Goal: Task Accomplishment & Management: Use online tool/utility

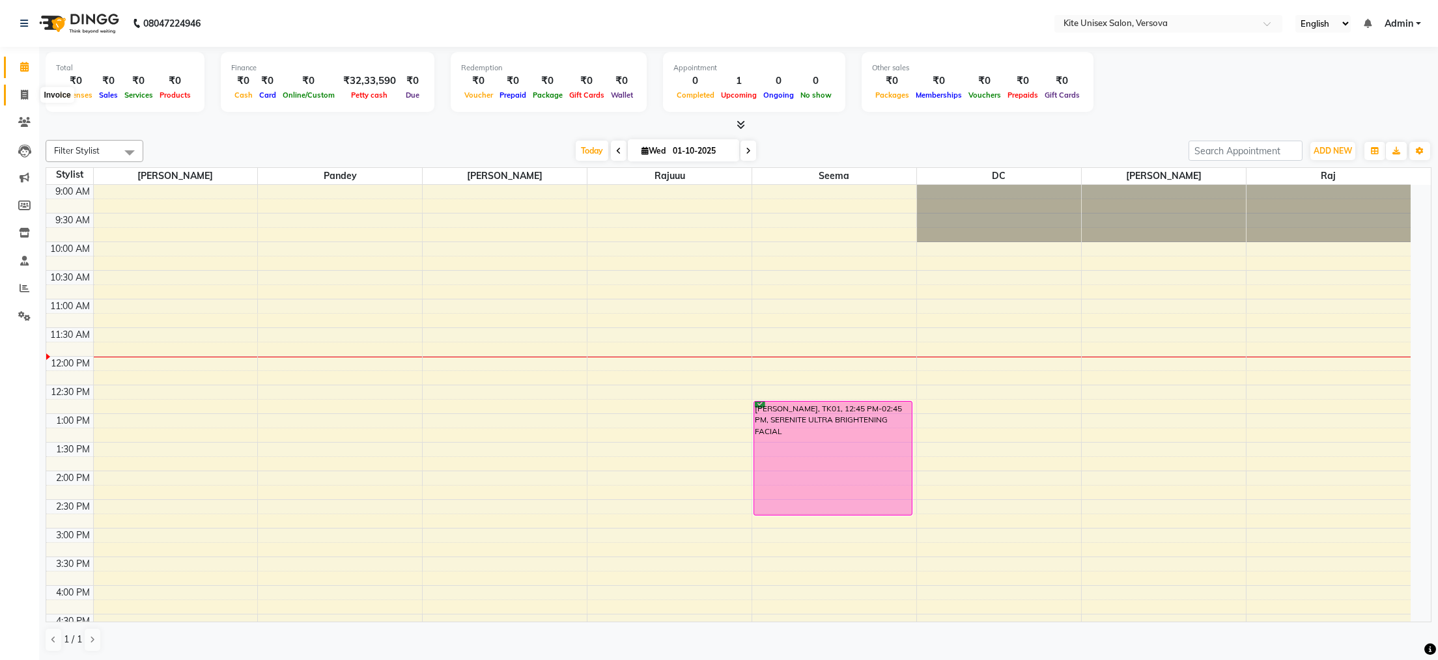
click at [22, 95] on icon at bounding box center [24, 95] width 7 height 10
select select "6093"
select select "service"
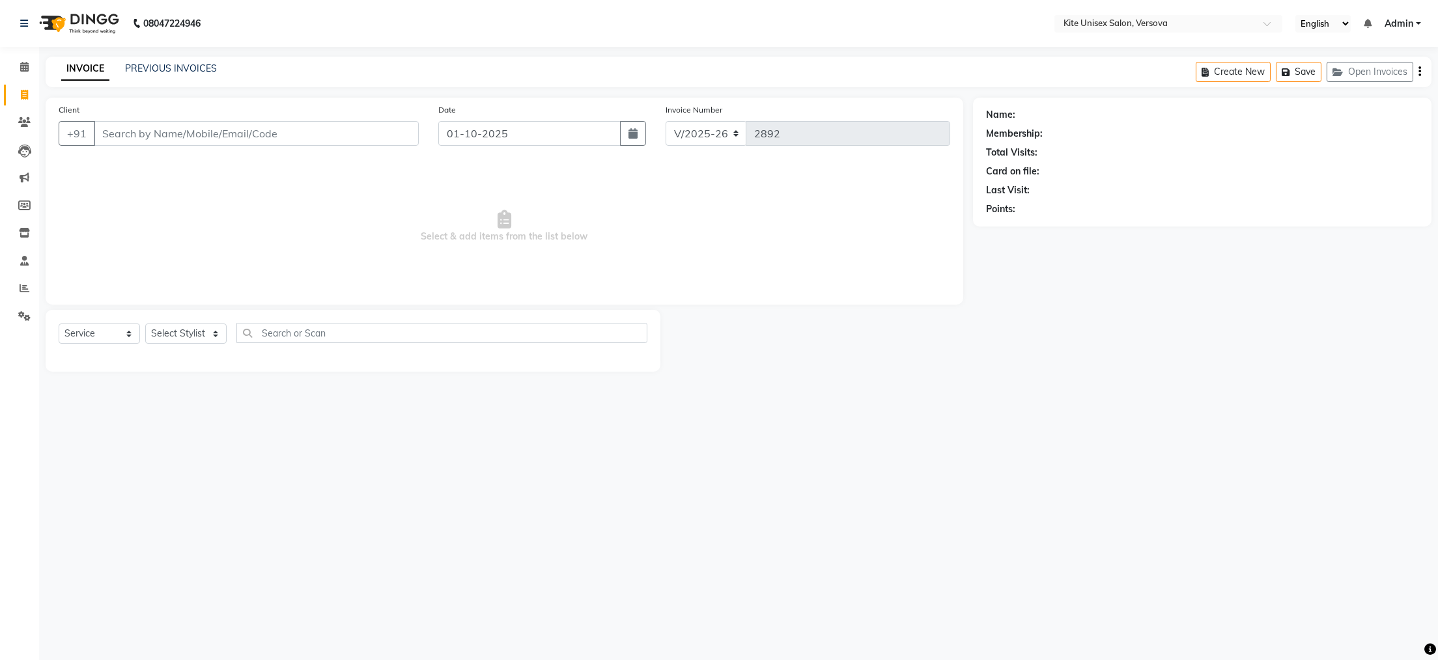
click at [232, 135] on input "Client" at bounding box center [256, 133] width 325 height 25
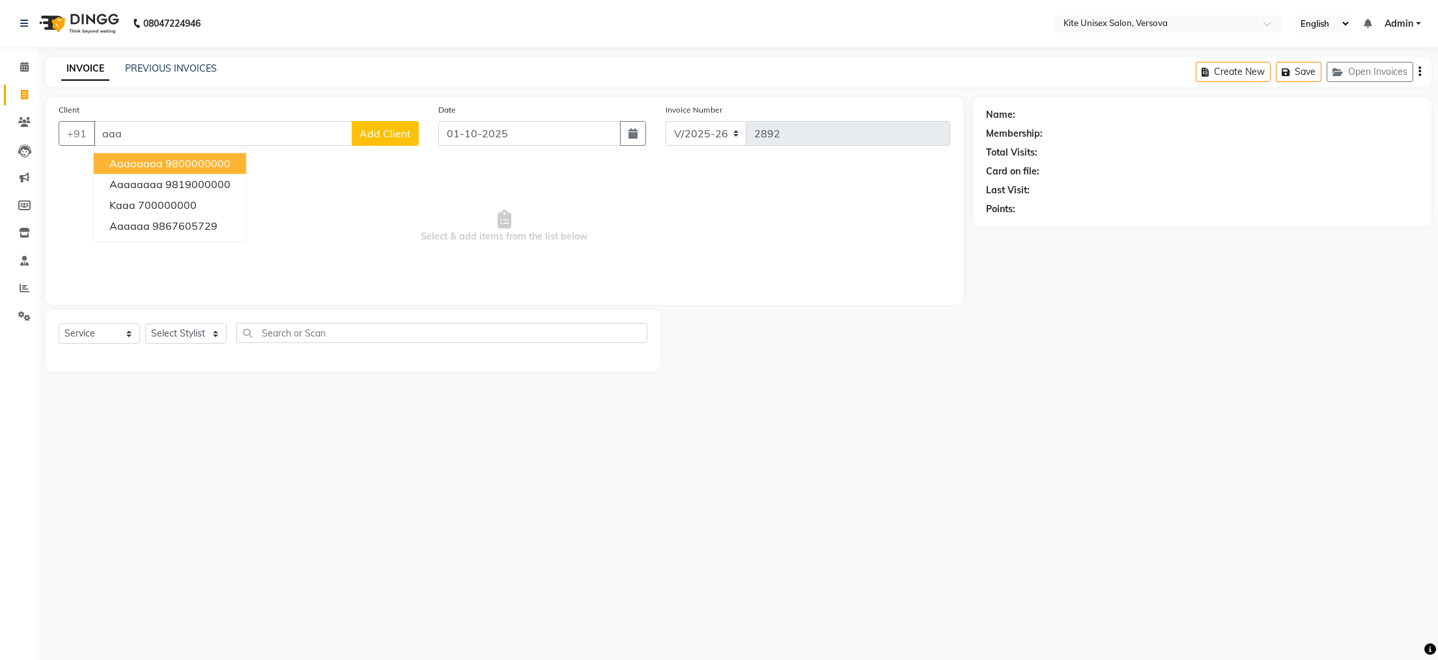
click at [178, 154] on button "aaaaaaaa 9800000000" at bounding box center [170, 163] width 152 height 21
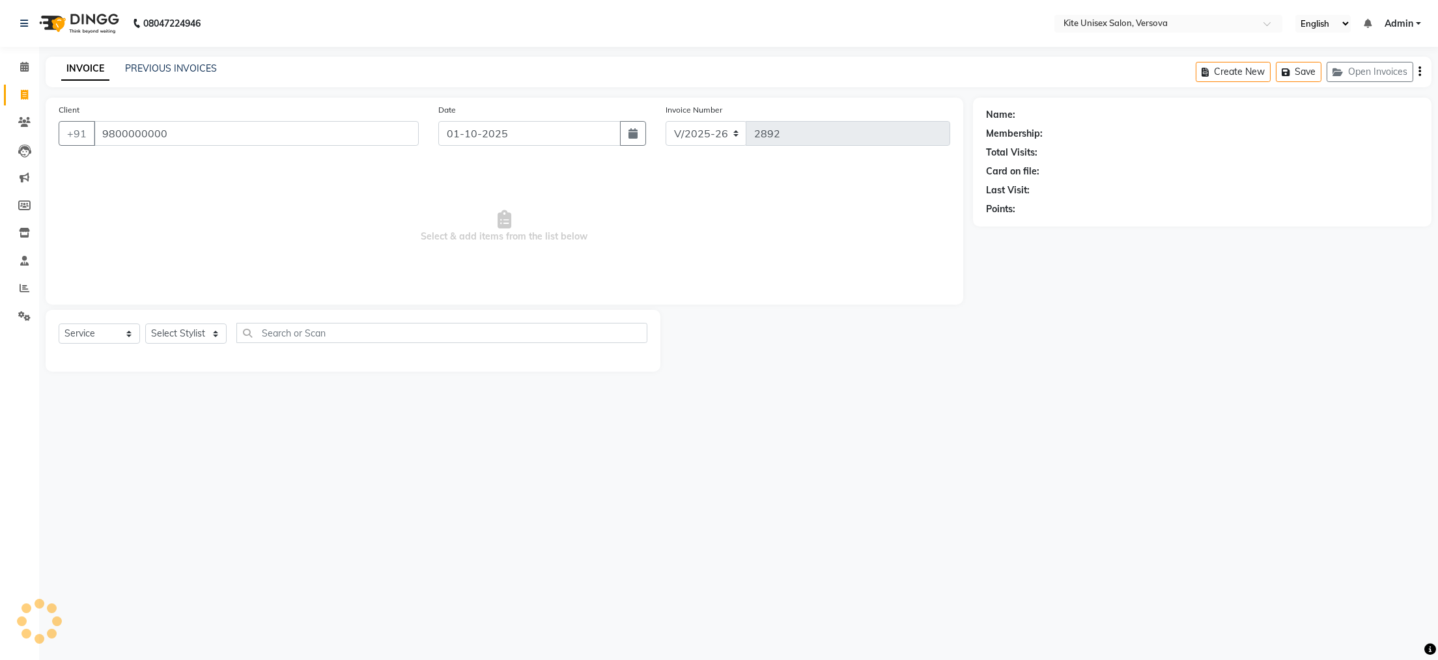
type input "9800000000"
click at [219, 339] on select "Select Stylist [PERSON_NAME] DC [PERSON_NAME] [PERSON_NAME] Rajuuu [PERSON_NAME]" at bounding box center [185, 334] width 81 height 20
select select "44558"
click at [145, 324] on select "Select Stylist [PERSON_NAME] DC [PERSON_NAME] [PERSON_NAME] Rajuuu [PERSON_NAME]" at bounding box center [185, 334] width 81 height 20
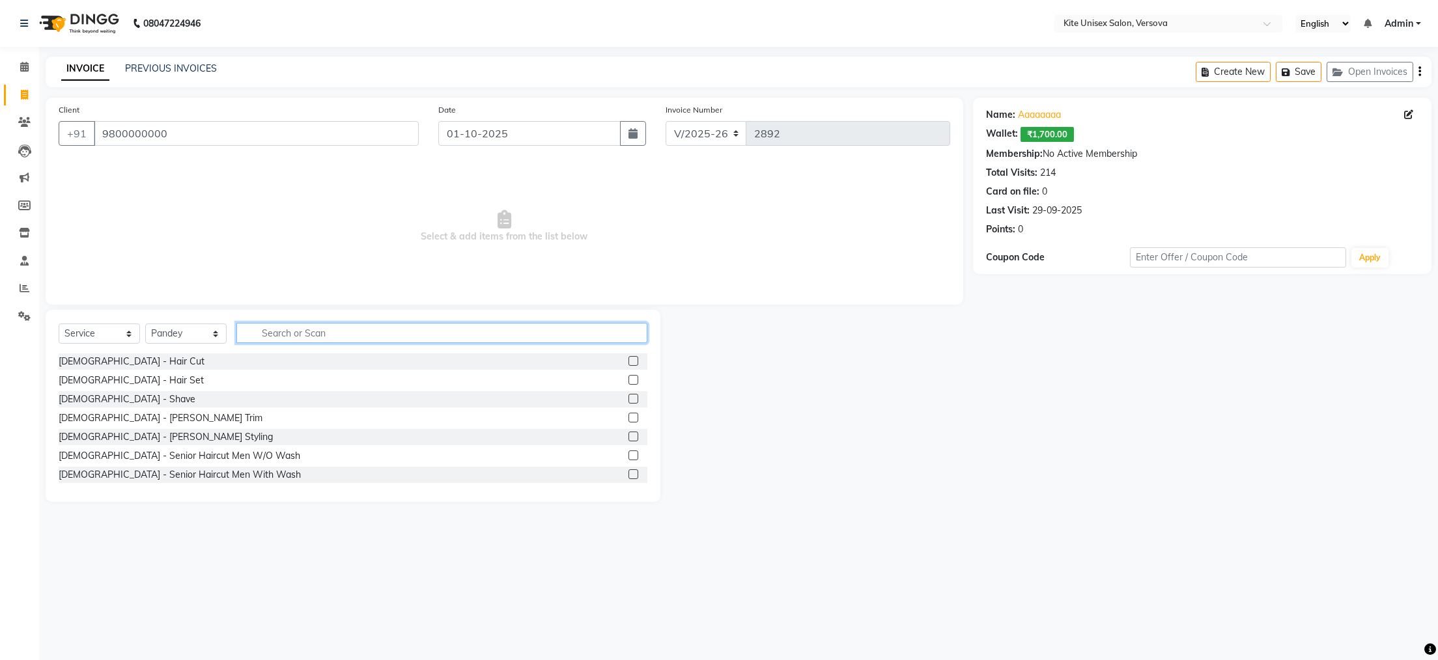
click at [287, 333] on input "text" at bounding box center [441, 333] width 411 height 20
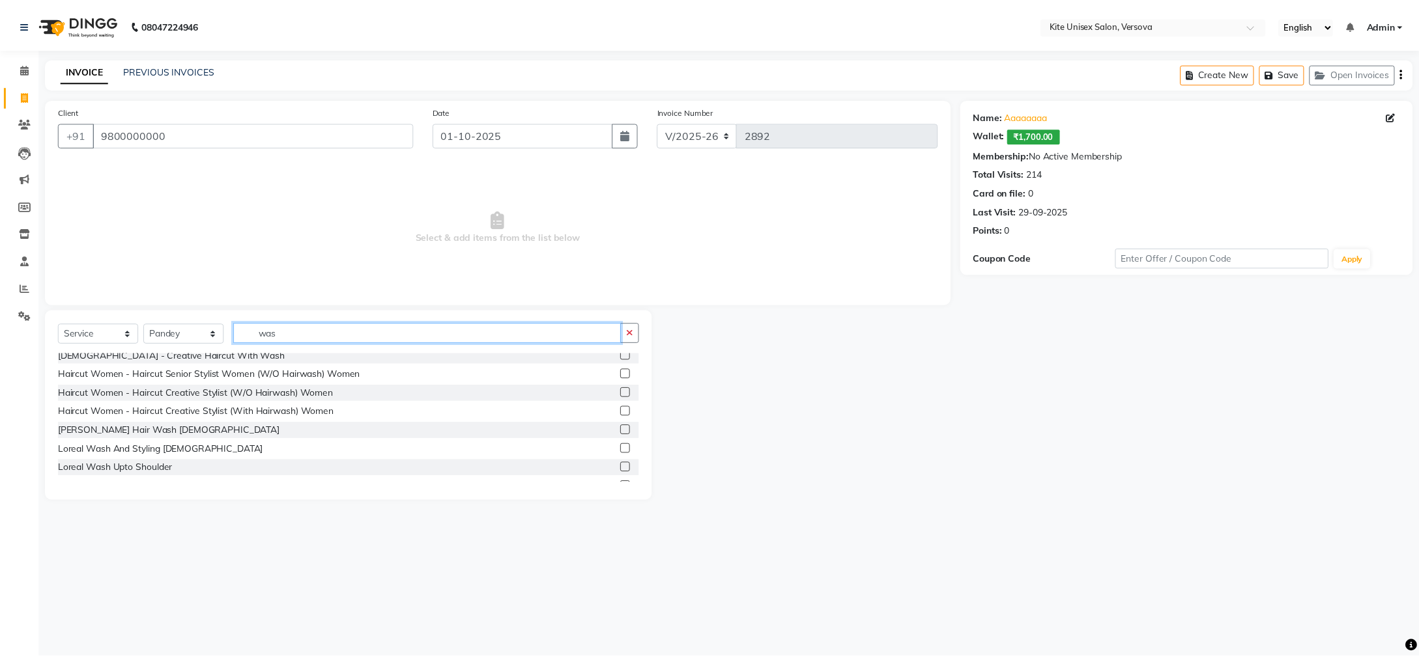
scroll to position [61, 0]
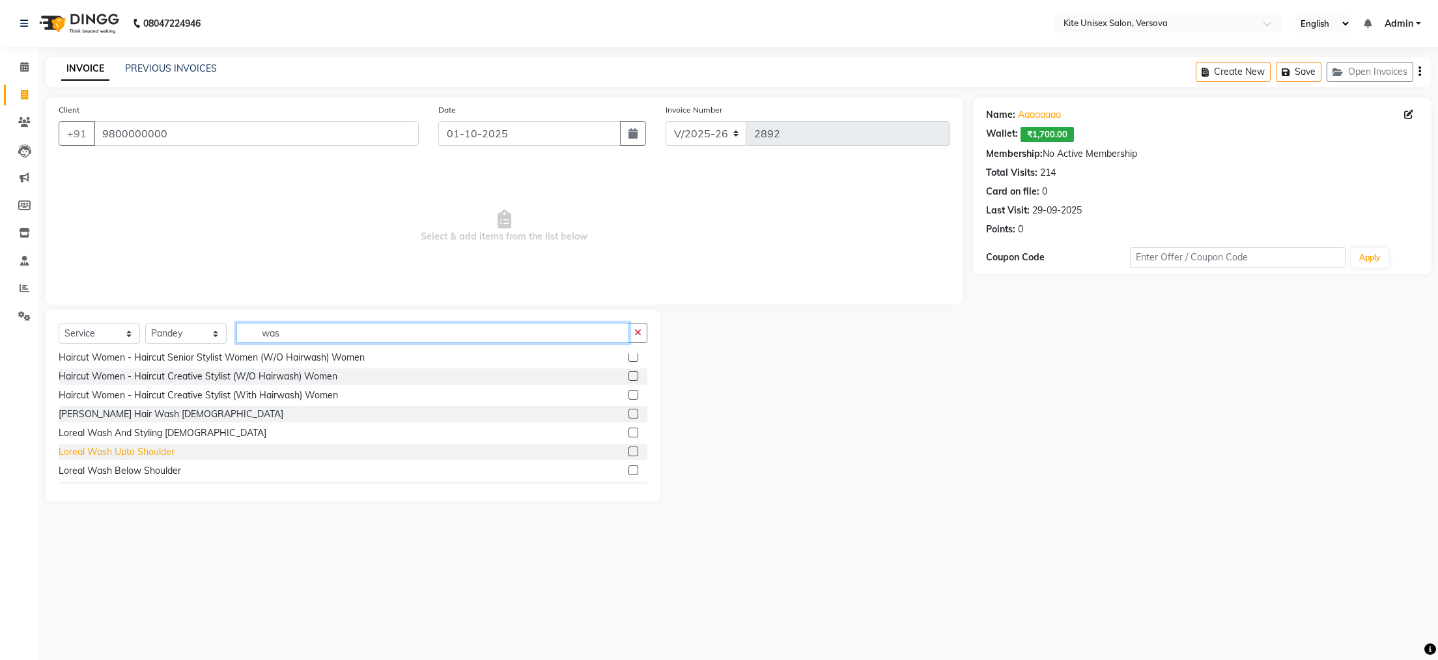
type input "was"
click at [109, 451] on div "Loreal Wash Upto Shoulder" at bounding box center [117, 452] width 116 height 14
checkbox input "false"
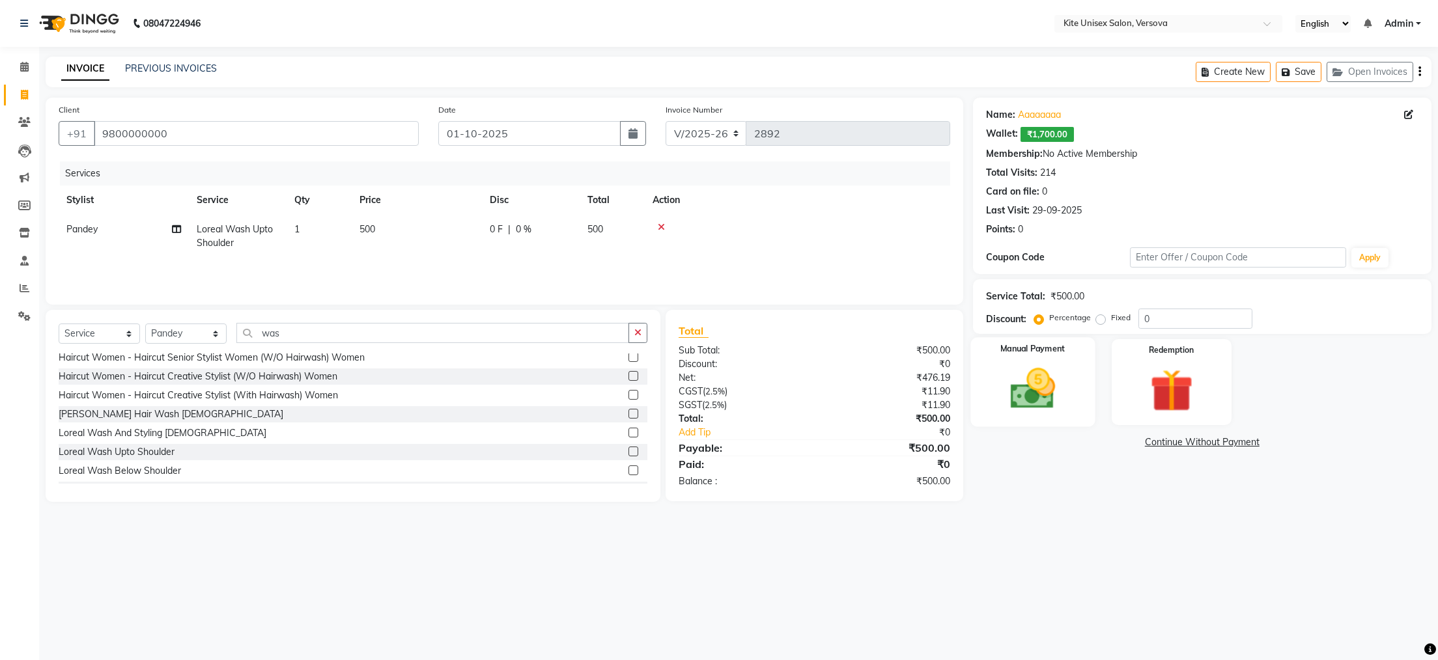
click at [1009, 374] on img at bounding box center [1032, 388] width 73 height 51
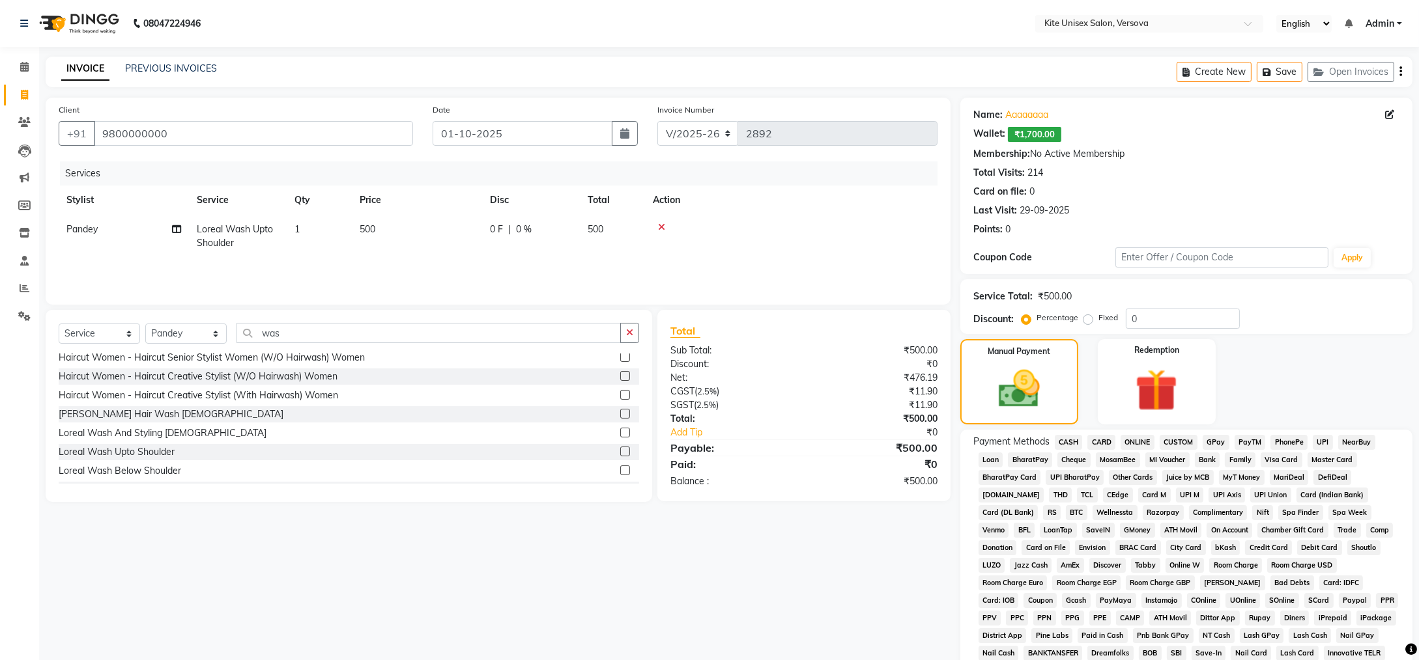
click at [1217, 444] on span "GPay" at bounding box center [1215, 442] width 27 height 15
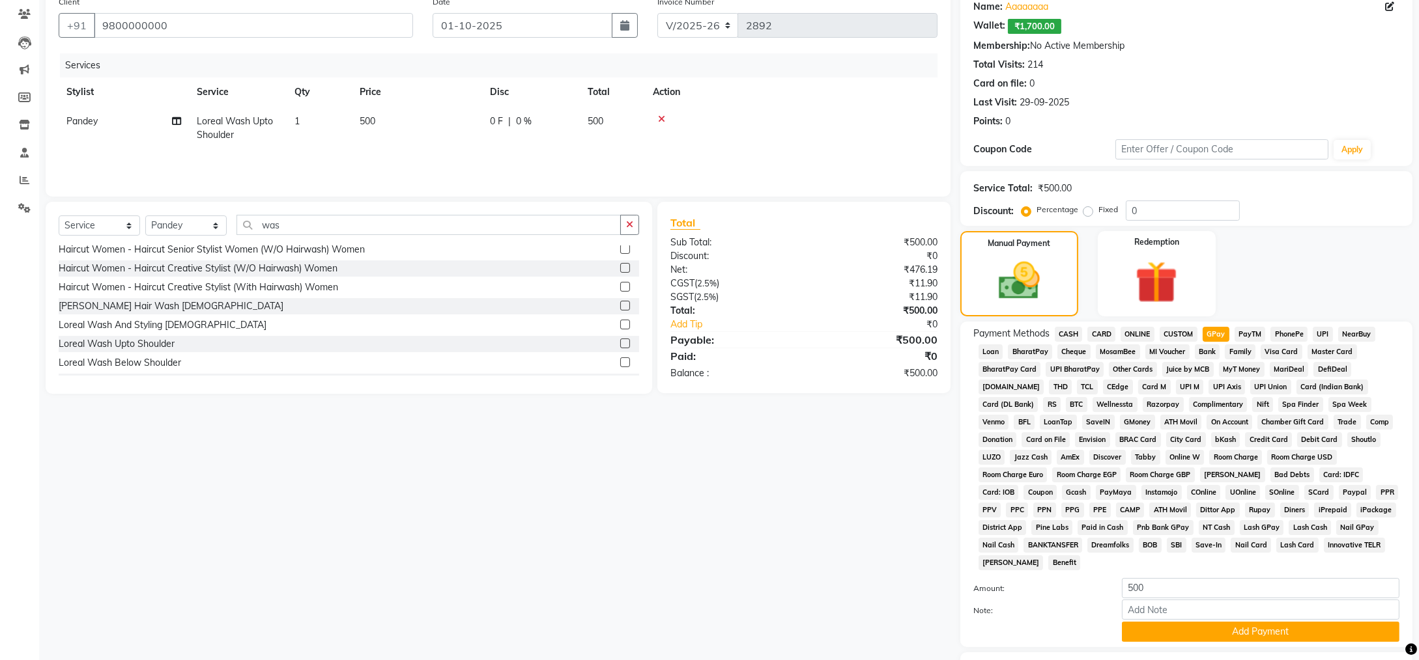
scroll to position [162, 0]
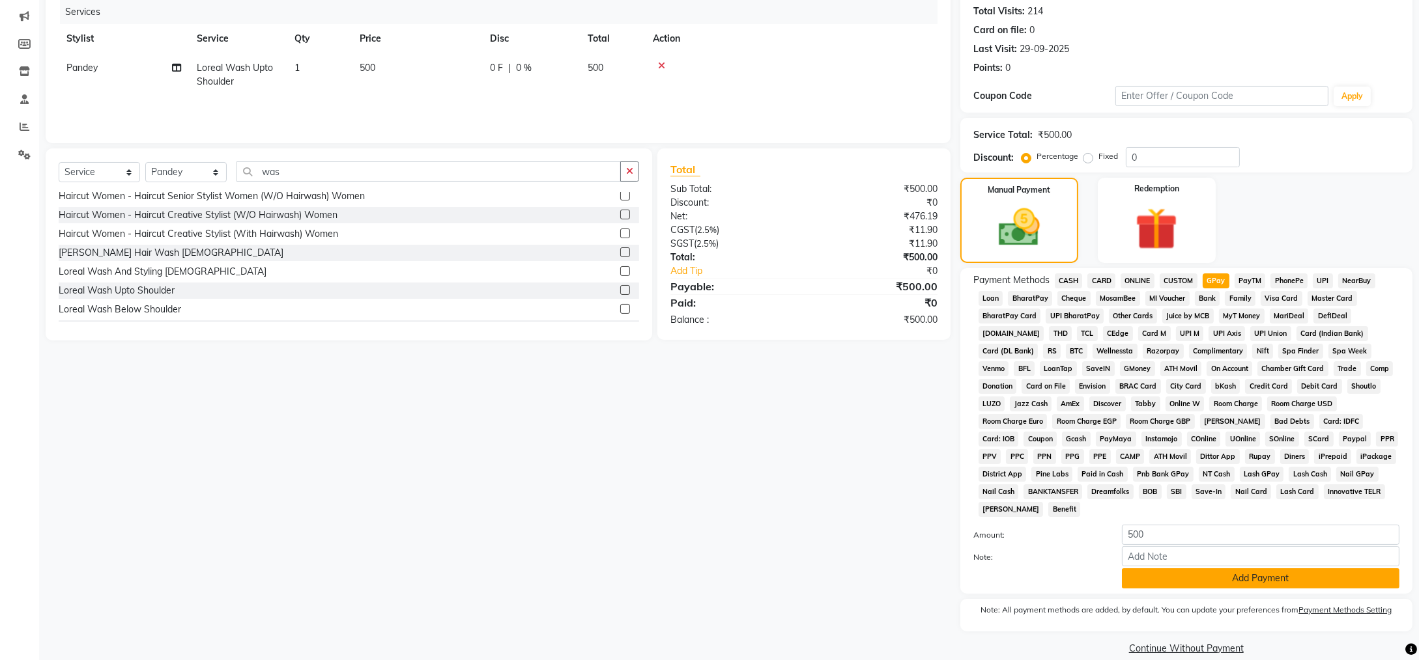
click at [1307, 569] on button "Add Payment" at bounding box center [1260, 579] width 277 height 20
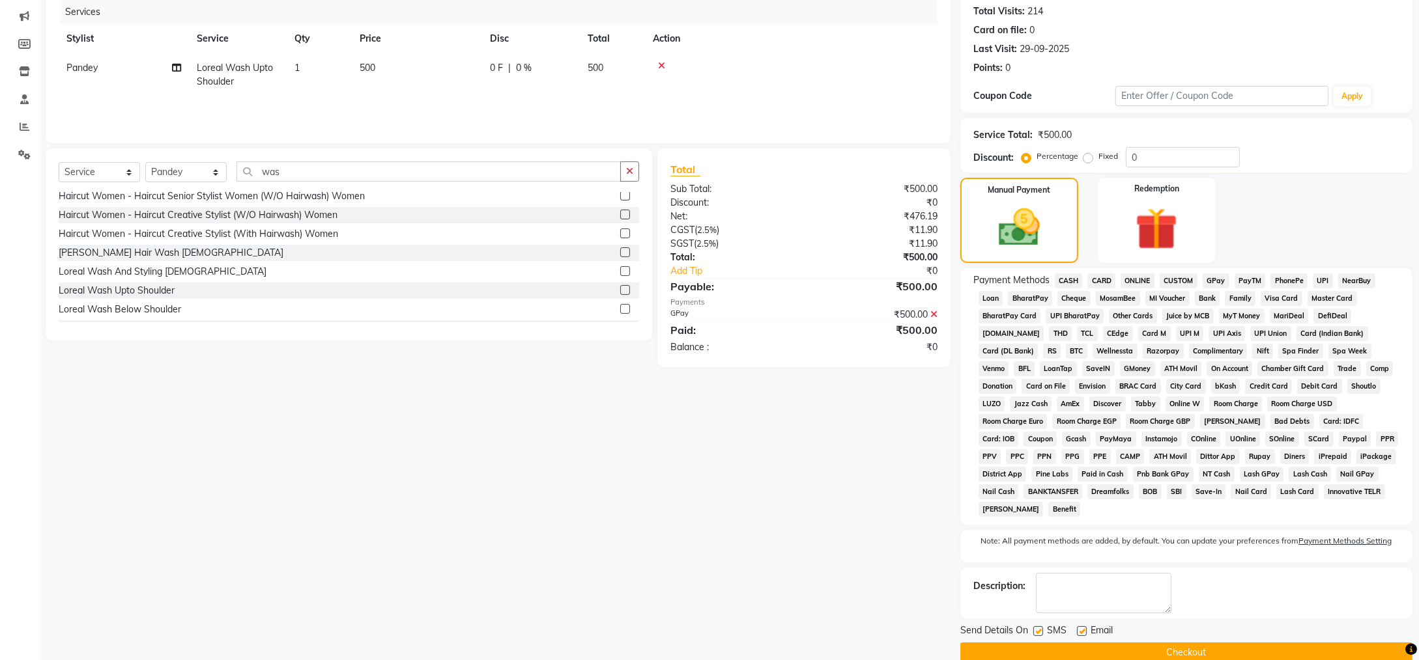
click at [1198, 643] on button "Checkout" at bounding box center [1186, 653] width 452 height 20
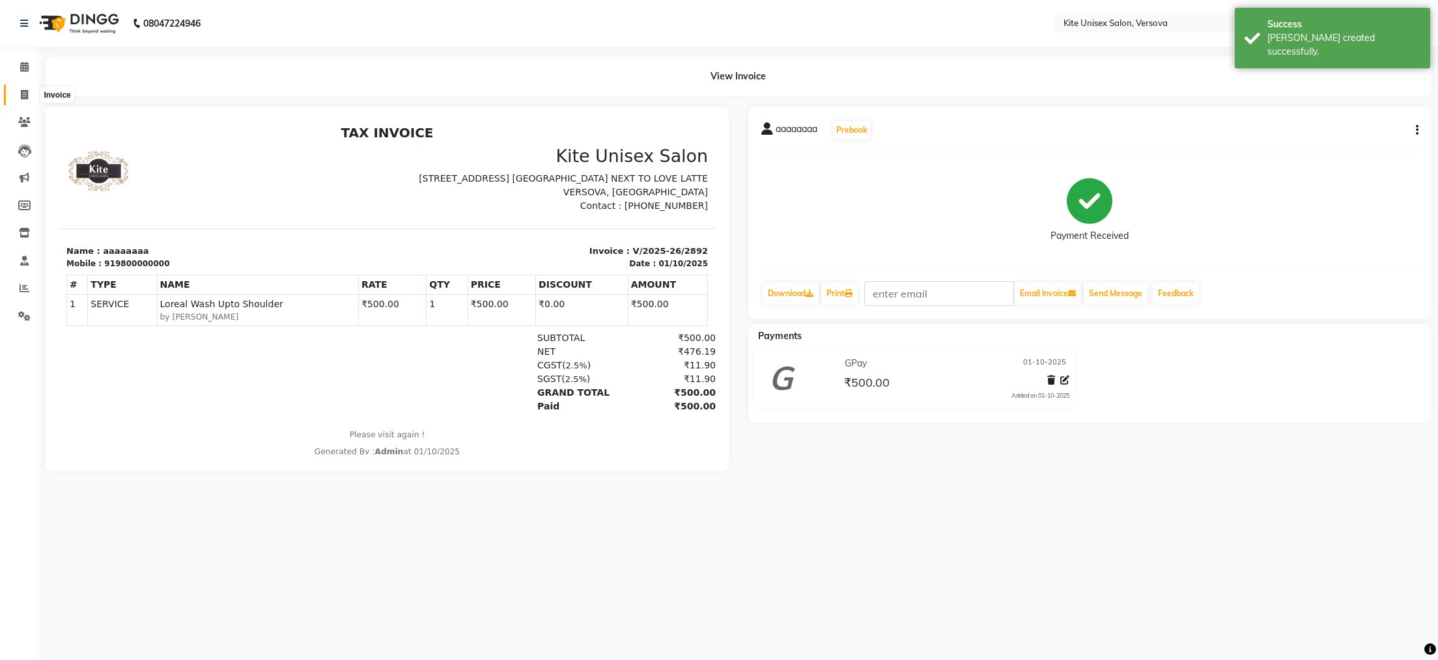
click at [23, 91] on icon at bounding box center [24, 95] width 7 height 10
select select "6093"
select select "service"
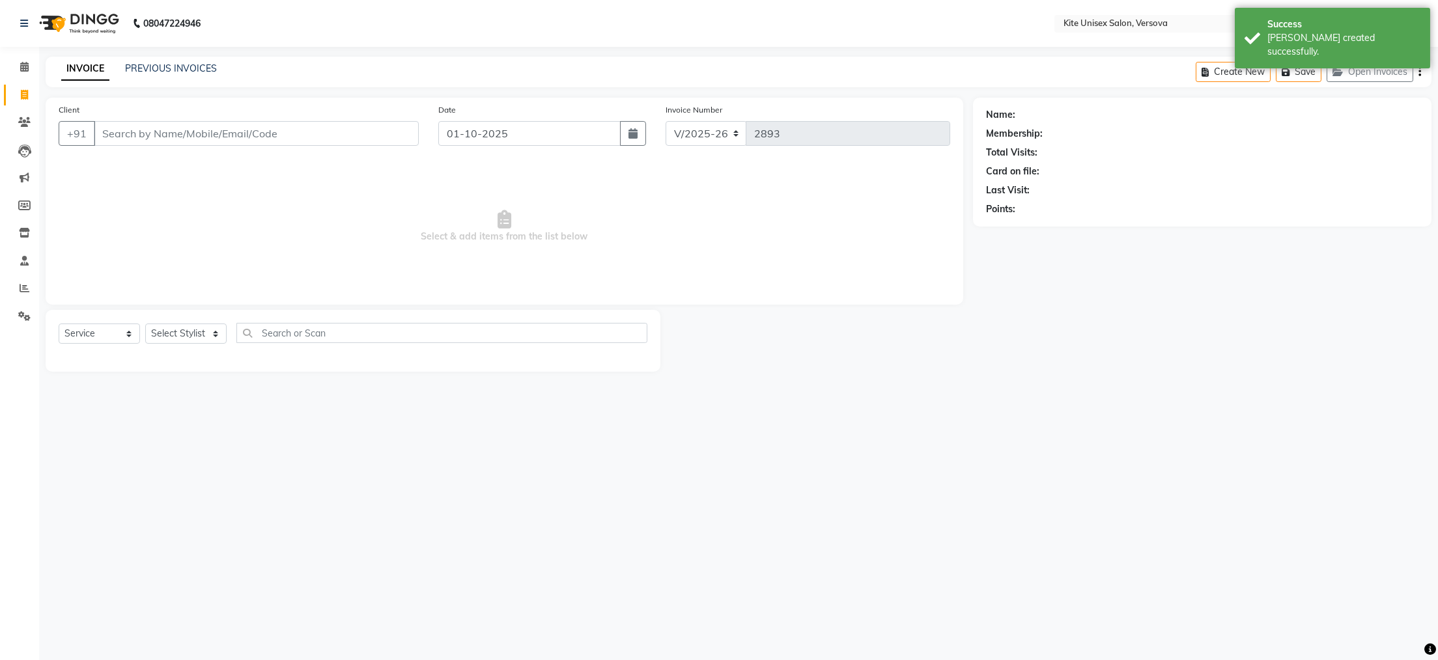
click at [218, 135] on input "Client" at bounding box center [256, 133] width 325 height 25
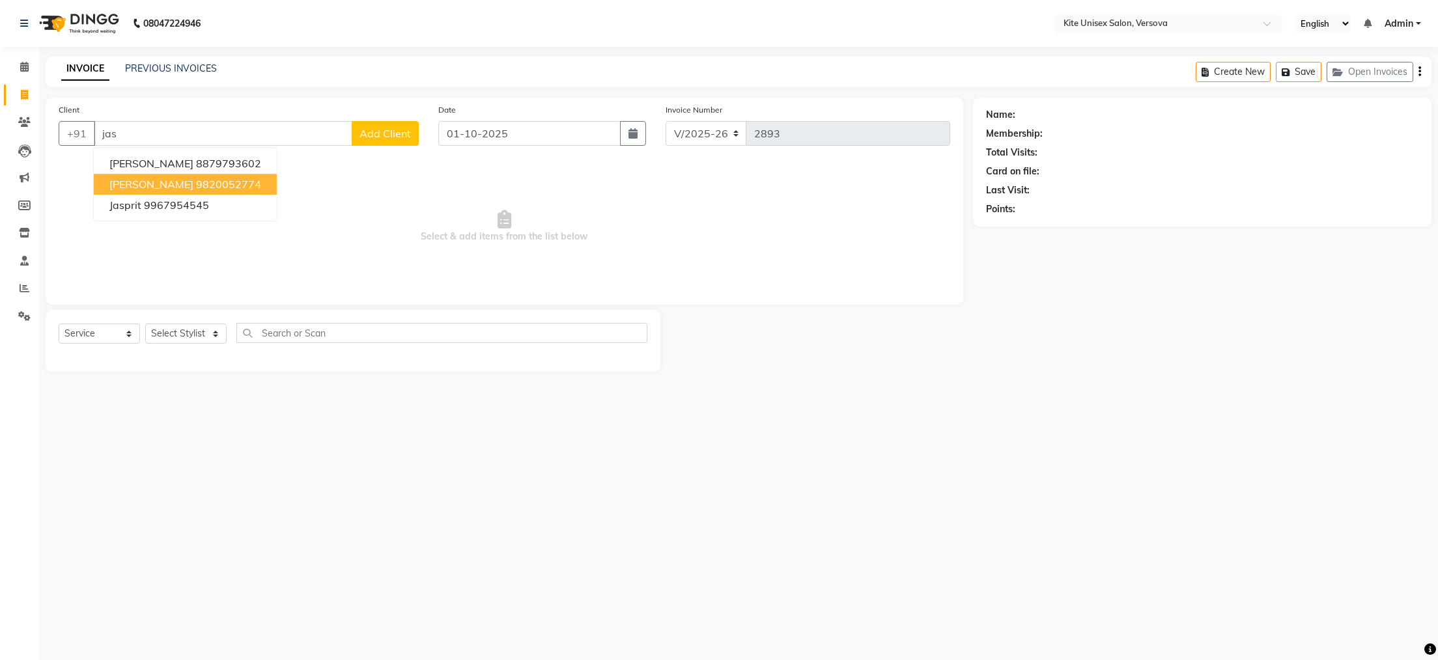
click at [222, 178] on ngb-highlight "9820052774" at bounding box center [228, 184] width 65 height 13
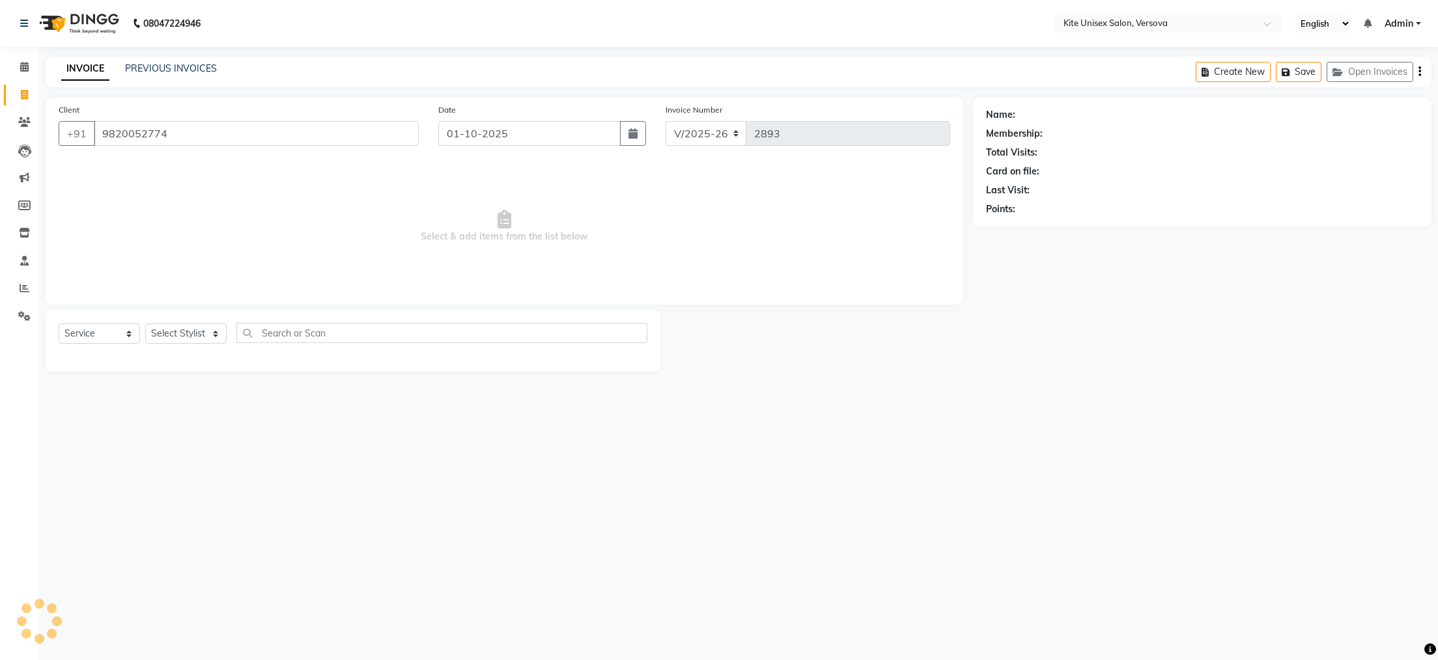
type input "9820052774"
click at [216, 337] on select "Select Stylist [PERSON_NAME] DC [PERSON_NAME] [PERSON_NAME] Rajuuu [PERSON_NAME]" at bounding box center [185, 334] width 81 height 20
click at [145, 324] on select "Select Stylist [PERSON_NAME] DC [PERSON_NAME] [PERSON_NAME] Rajuuu [PERSON_NAME]" at bounding box center [185, 334] width 81 height 20
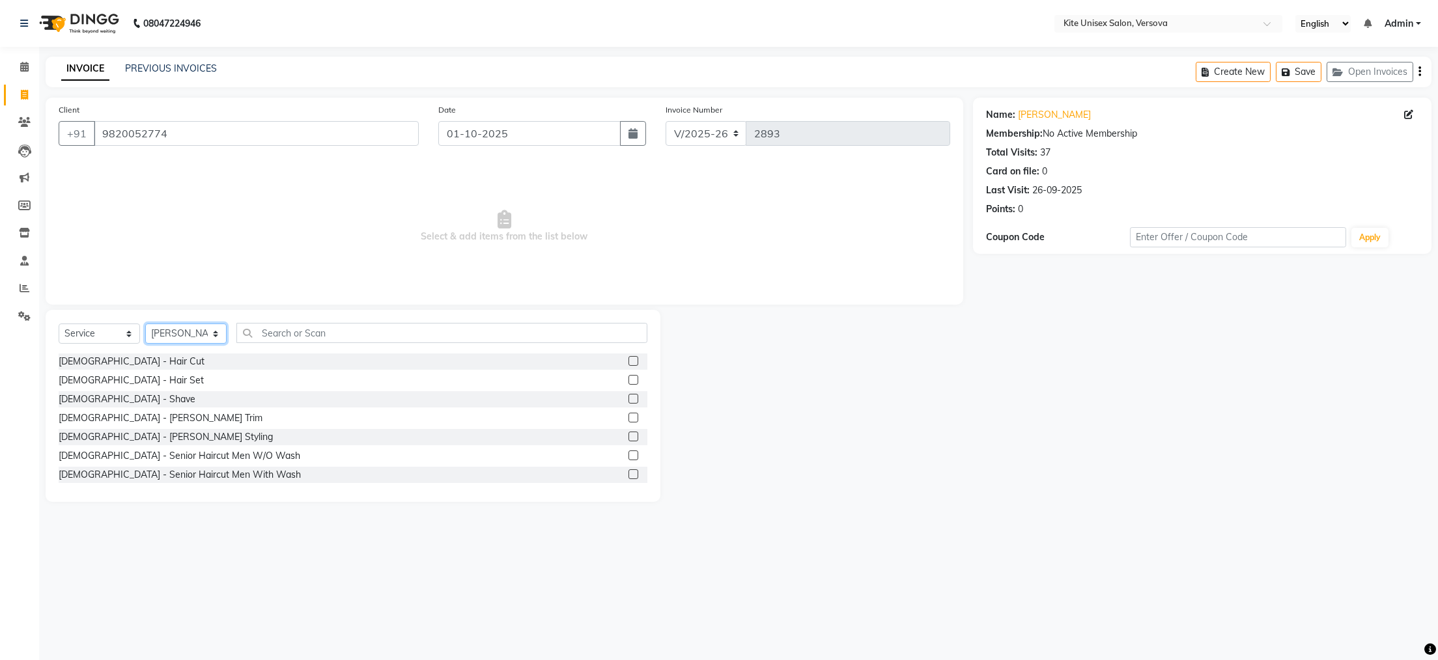
click at [216, 335] on select "Select Stylist [PERSON_NAME] DC [PERSON_NAME] [PERSON_NAME] Rajuuu [PERSON_NAME]" at bounding box center [185, 334] width 81 height 20
select select "44558"
click at [145, 324] on select "Select Stylist [PERSON_NAME] DC [PERSON_NAME] [PERSON_NAME] Rajuuu [PERSON_NAME]" at bounding box center [185, 334] width 81 height 20
click at [286, 330] on input "text" at bounding box center [441, 333] width 411 height 20
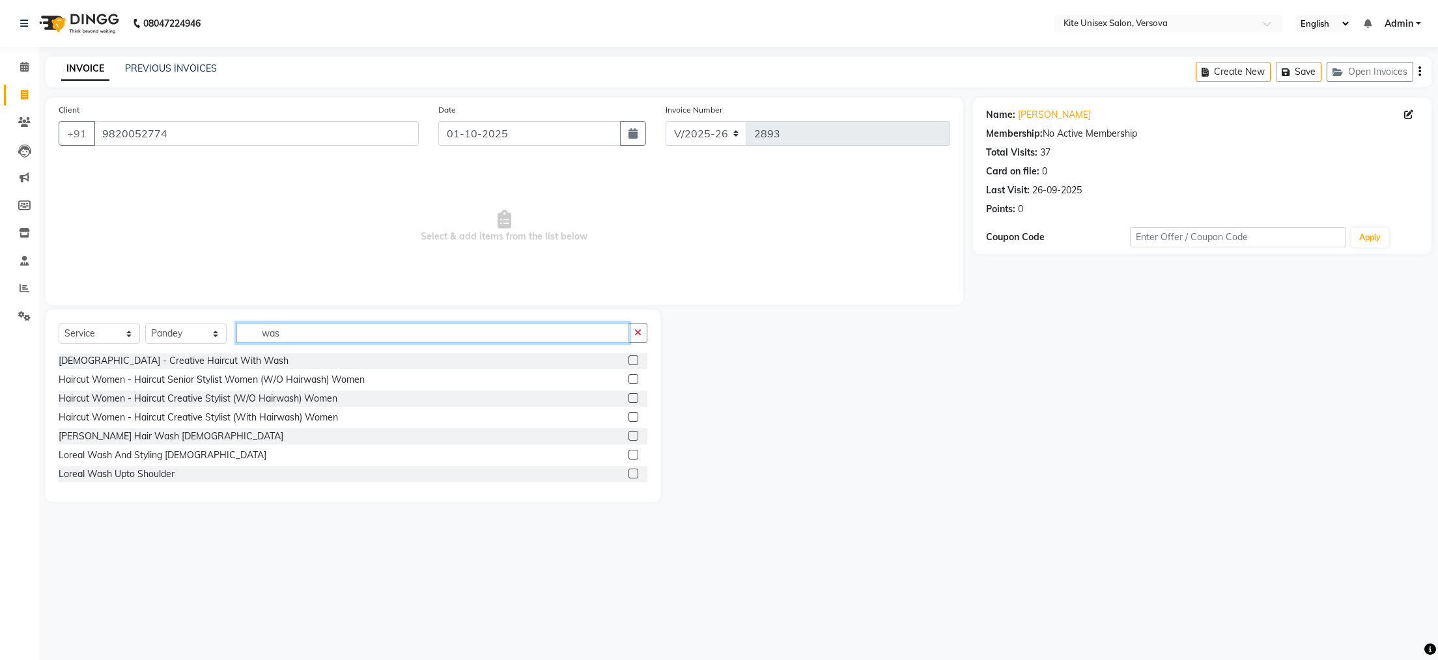
scroll to position [72, 0]
type input "was"
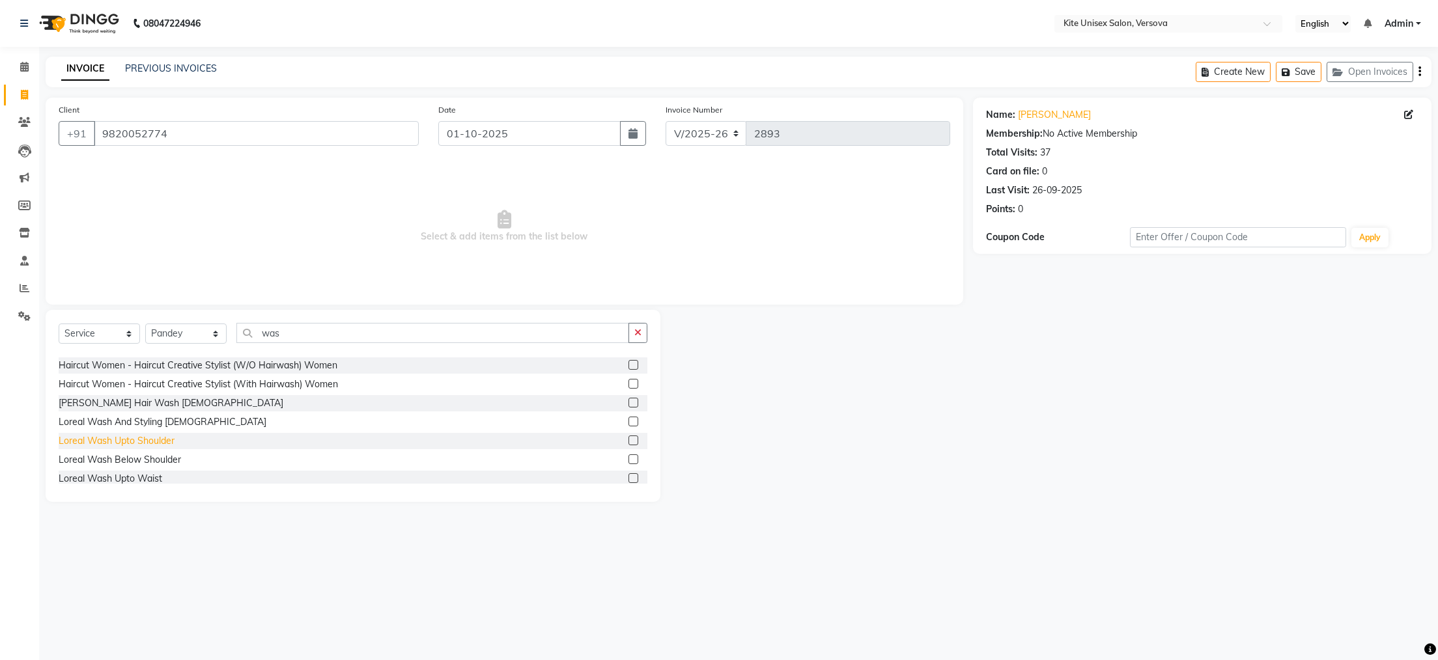
click at [137, 440] on div "Loreal Wash Upto Shoulder" at bounding box center [117, 441] width 116 height 14
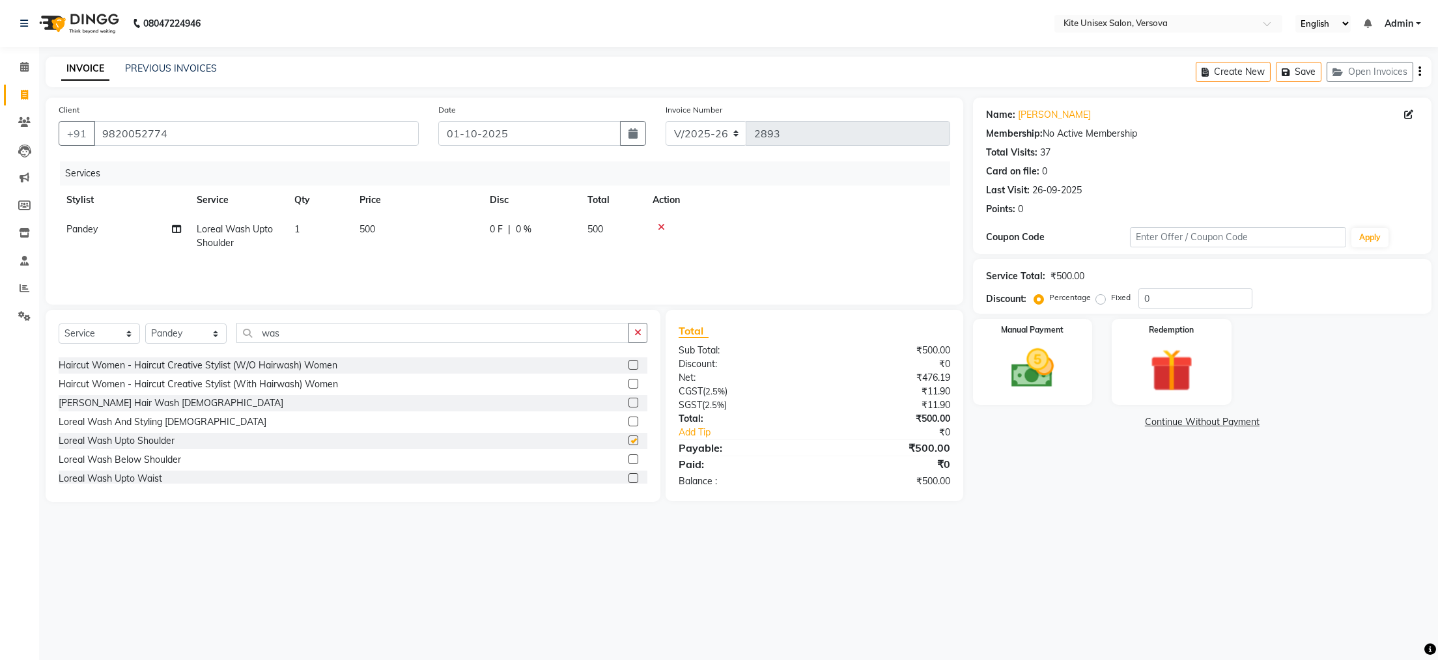
checkbox input "false"
click at [361, 333] on input "was" at bounding box center [432, 333] width 393 height 20
type input "w"
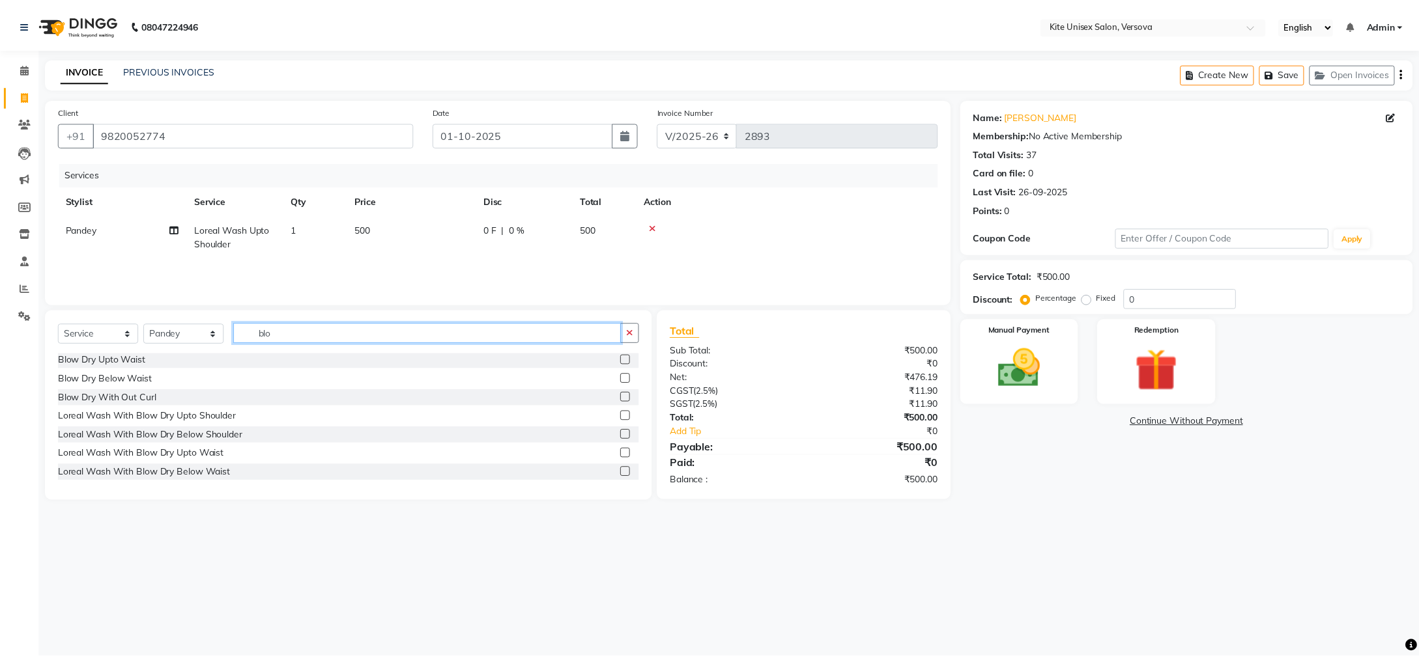
scroll to position [0, 0]
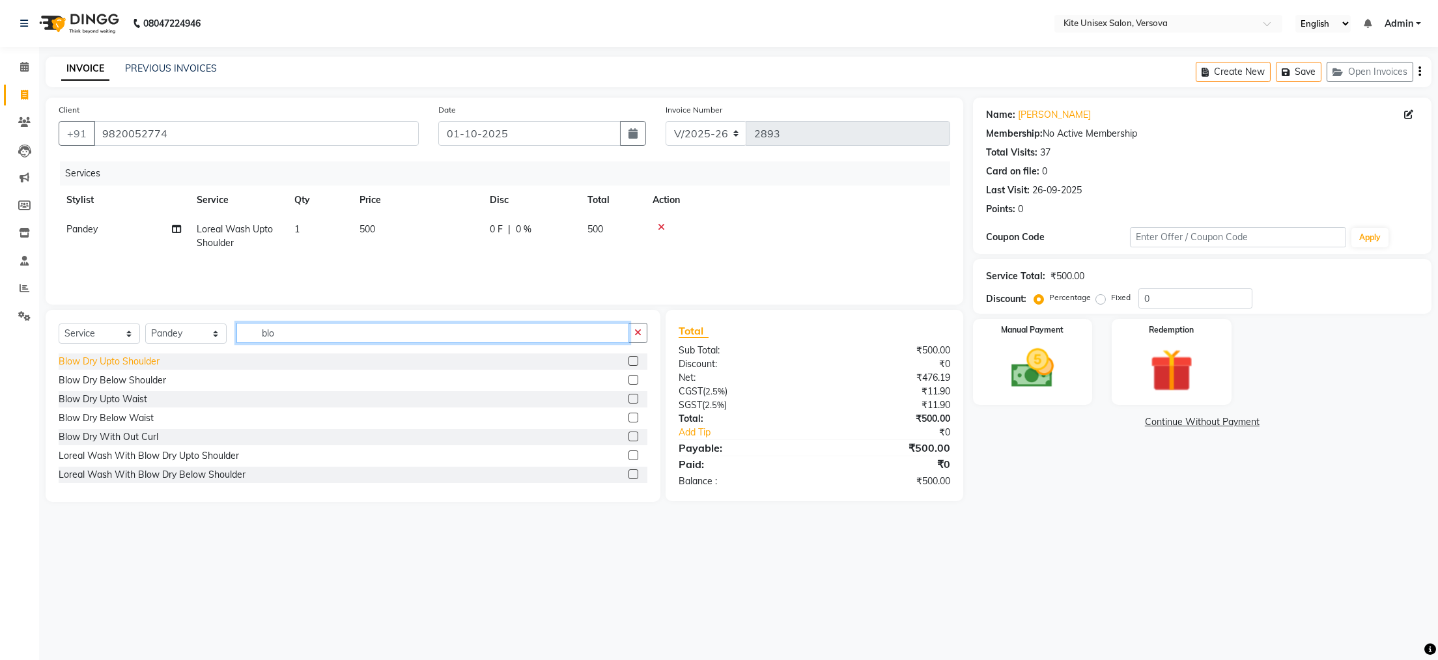
type input "blo"
click at [134, 355] on div "Blow Dry Upto Shoulder" at bounding box center [109, 362] width 101 height 14
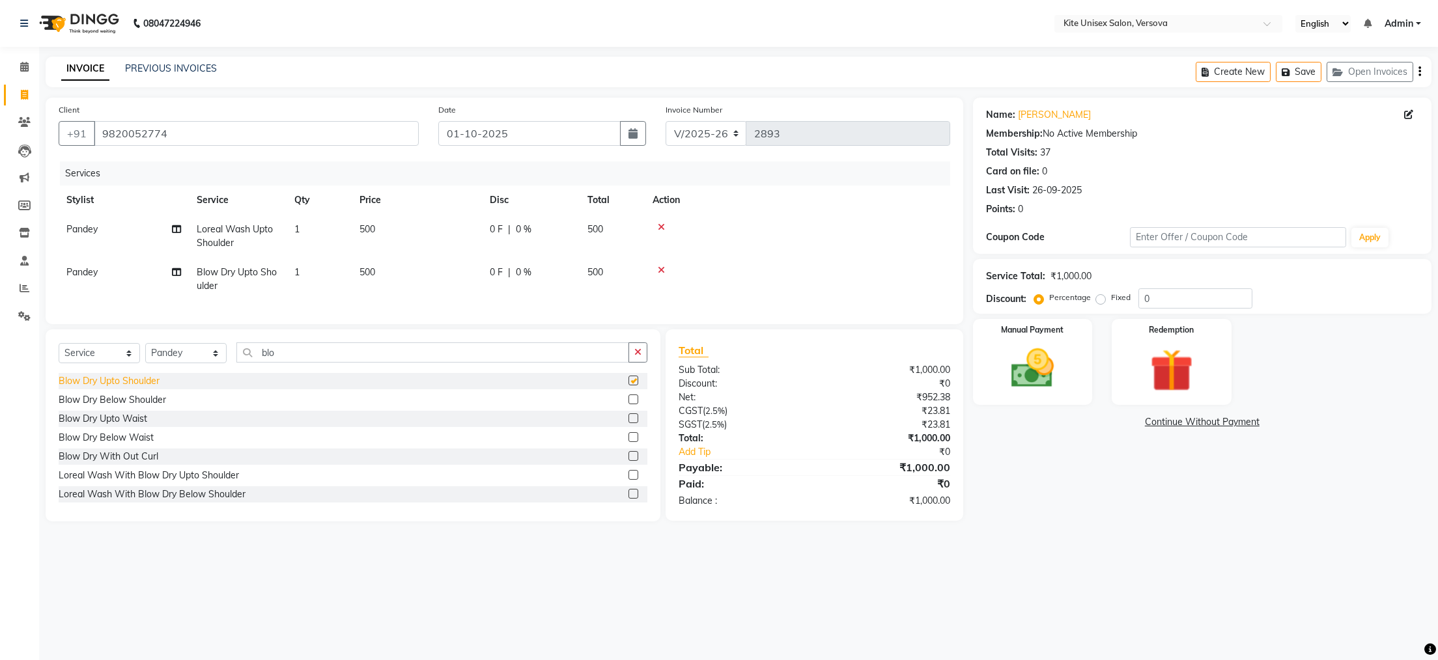
checkbox input "false"
click at [1031, 350] on img at bounding box center [1032, 368] width 73 height 51
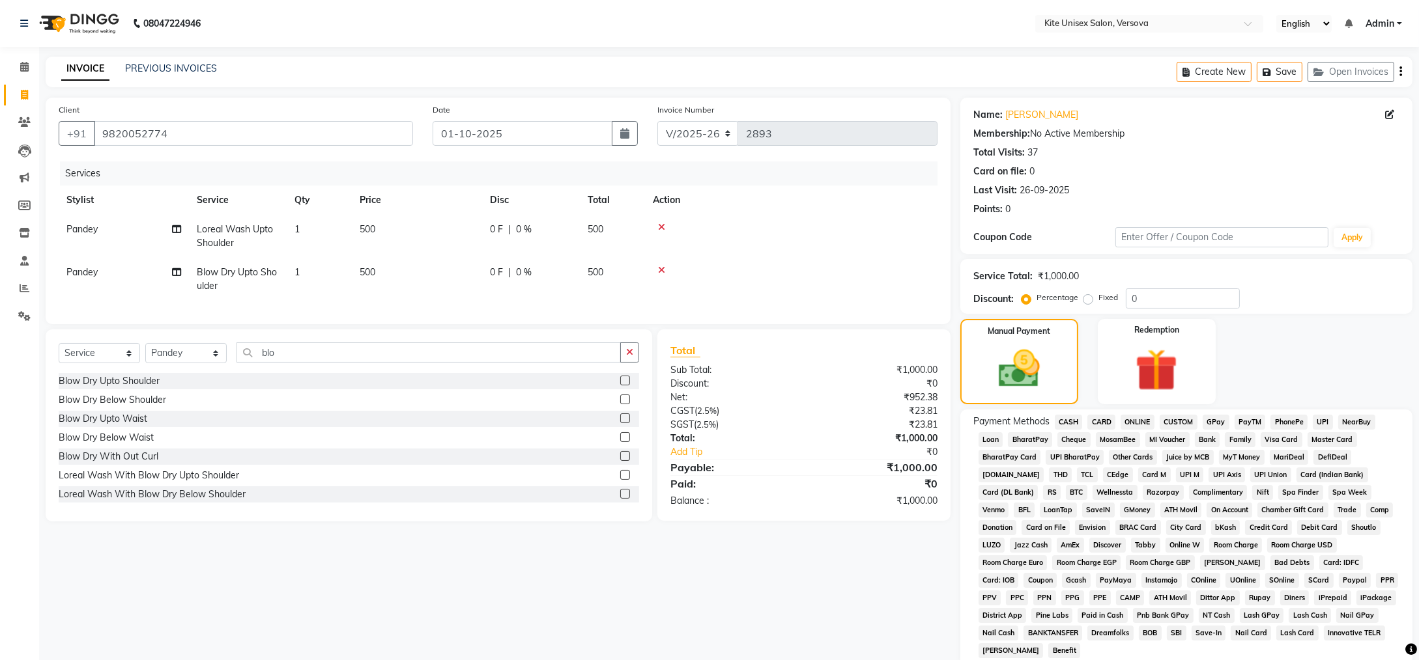
click at [1071, 422] on span "CASH" at bounding box center [1068, 422] width 28 height 15
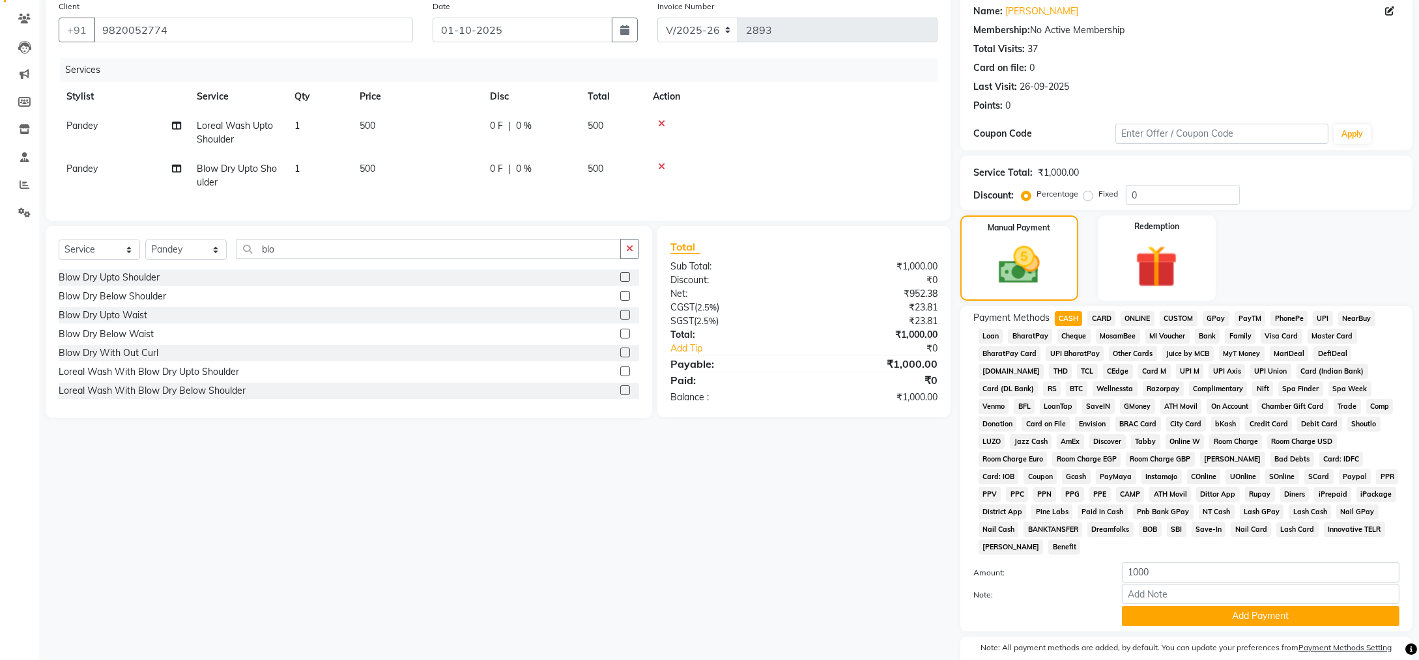
scroll to position [113, 0]
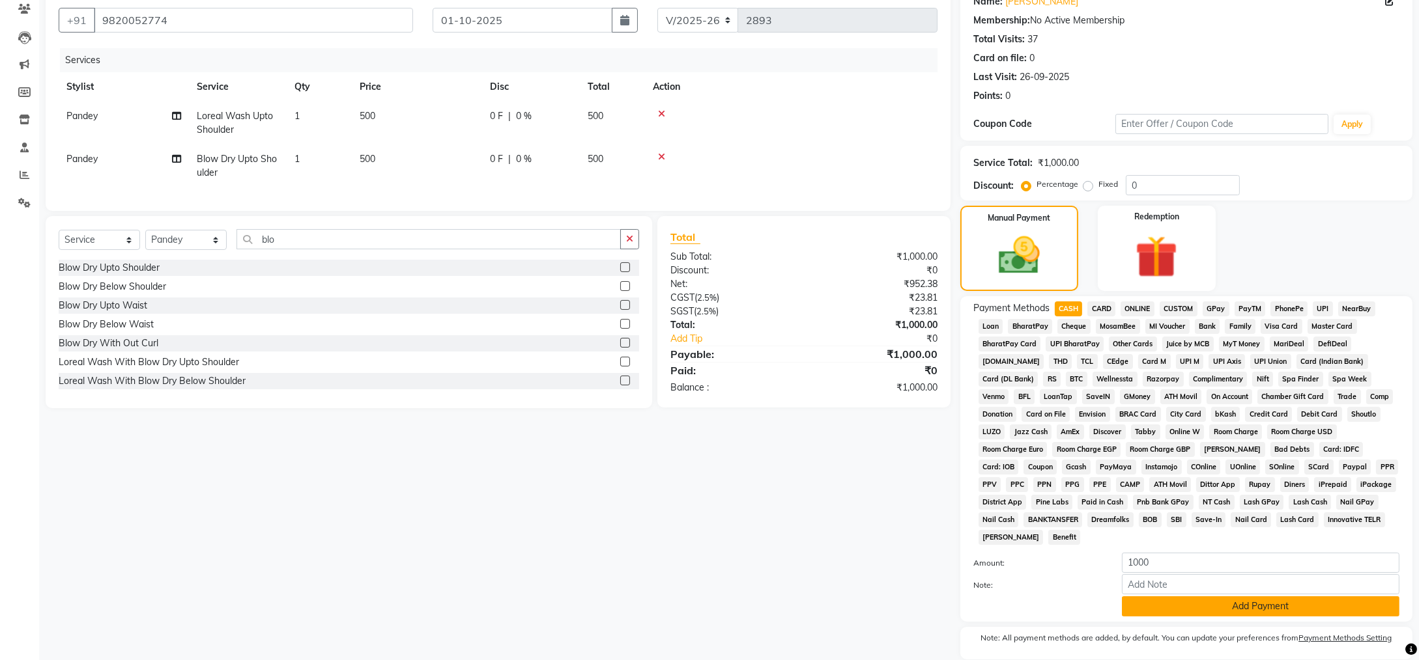
click at [1264, 597] on button "Add Payment" at bounding box center [1260, 607] width 277 height 20
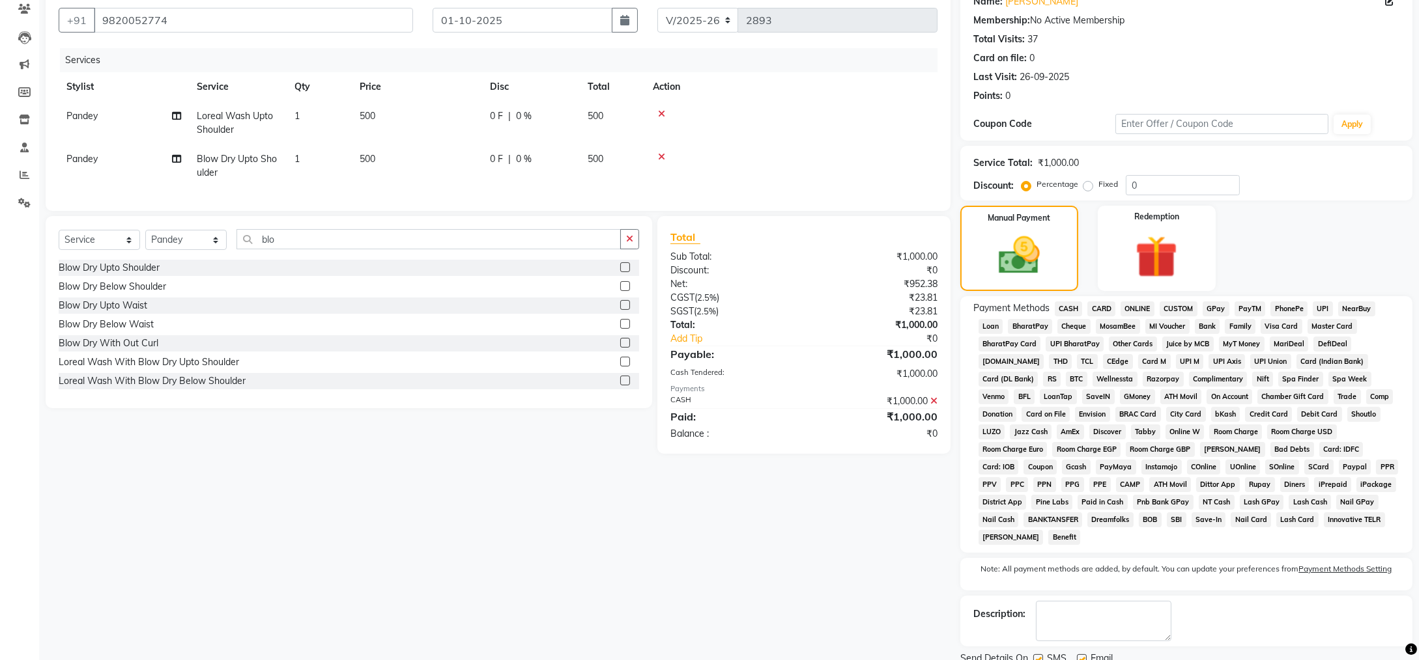
scroll to position [145, 0]
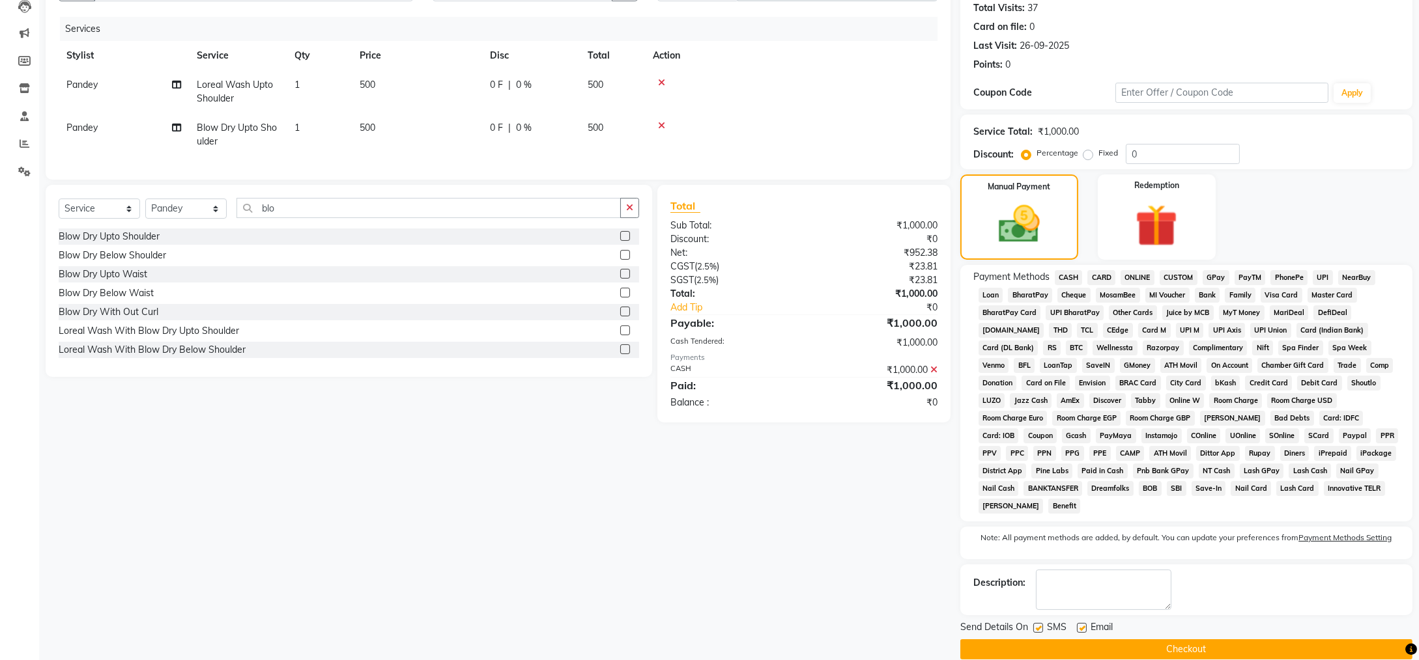
click at [1235, 640] on button "Checkout" at bounding box center [1186, 650] width 452 height 20
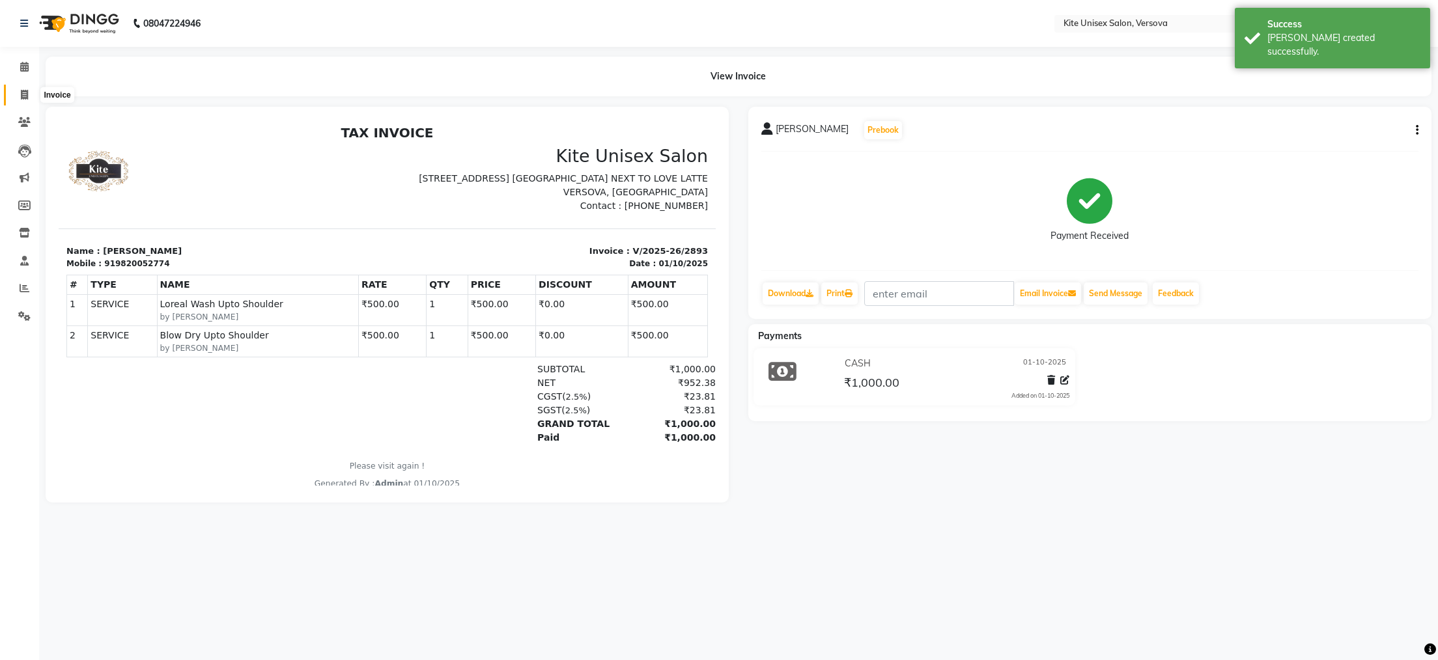
click at [25, 92] on icon at bounding box center [24, 95] width 7 height 10
select select "6093"
select select "service"
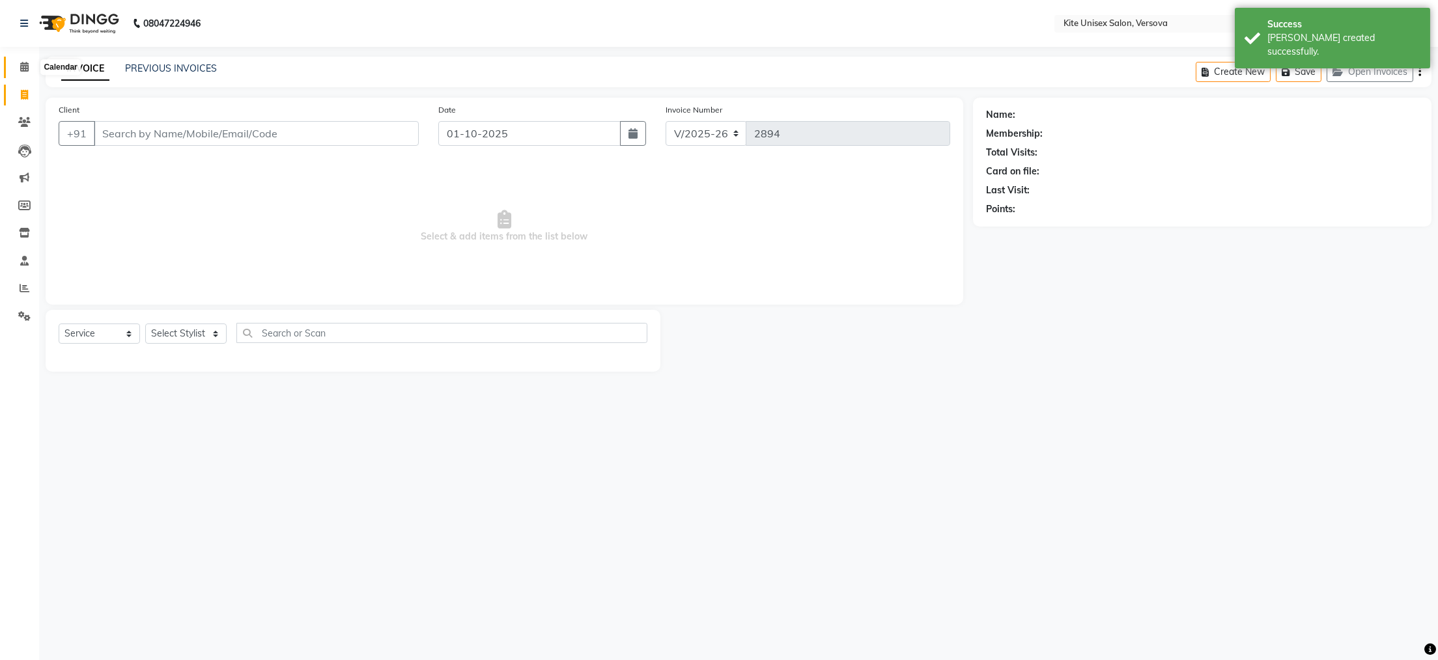
click at [21, 68] on icon at bounding box center [24, 67] width 8 height 10
